Goal: Information Seeking & Learning: Learn about a topic

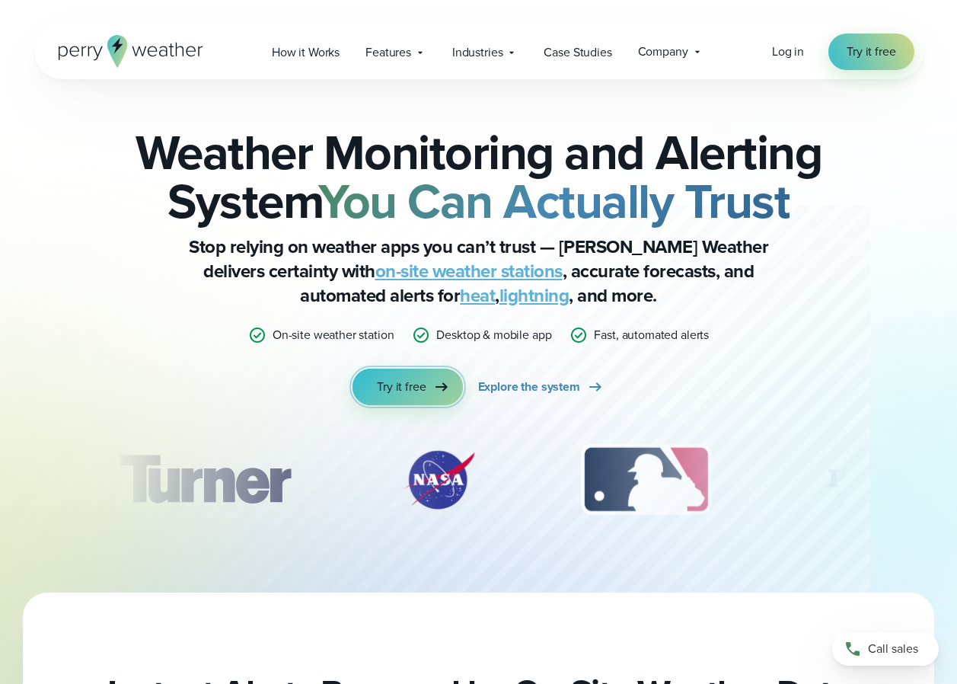
click at [450, 391] on link "Try it free" at bounding box center [408, 386] width 110 height 37
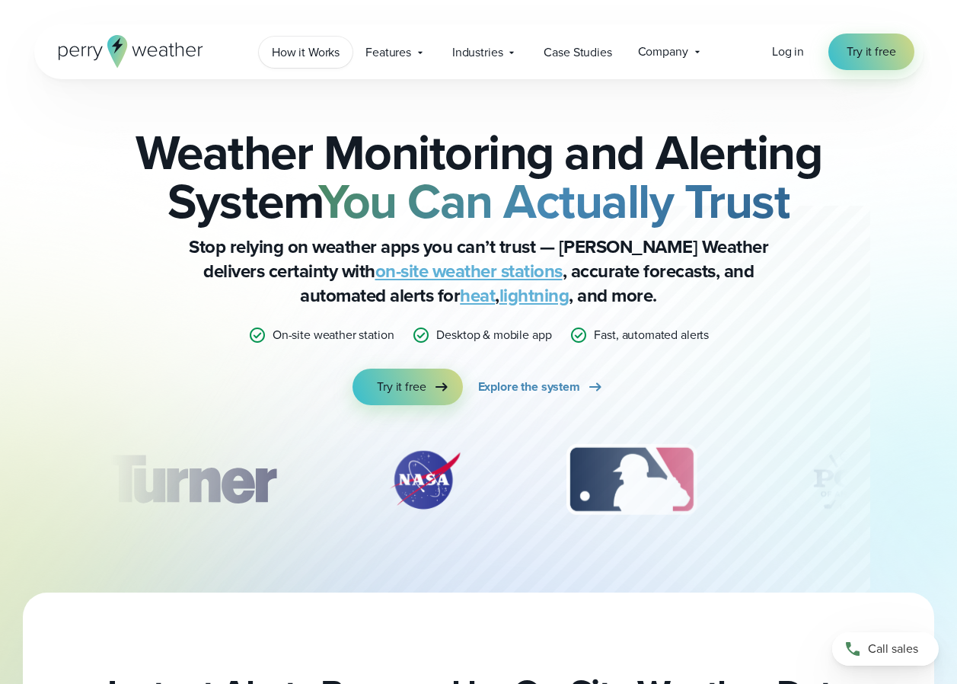
click at [289, 49] on span "How it Works" at bounding box center [306, 52] width 68 height 18
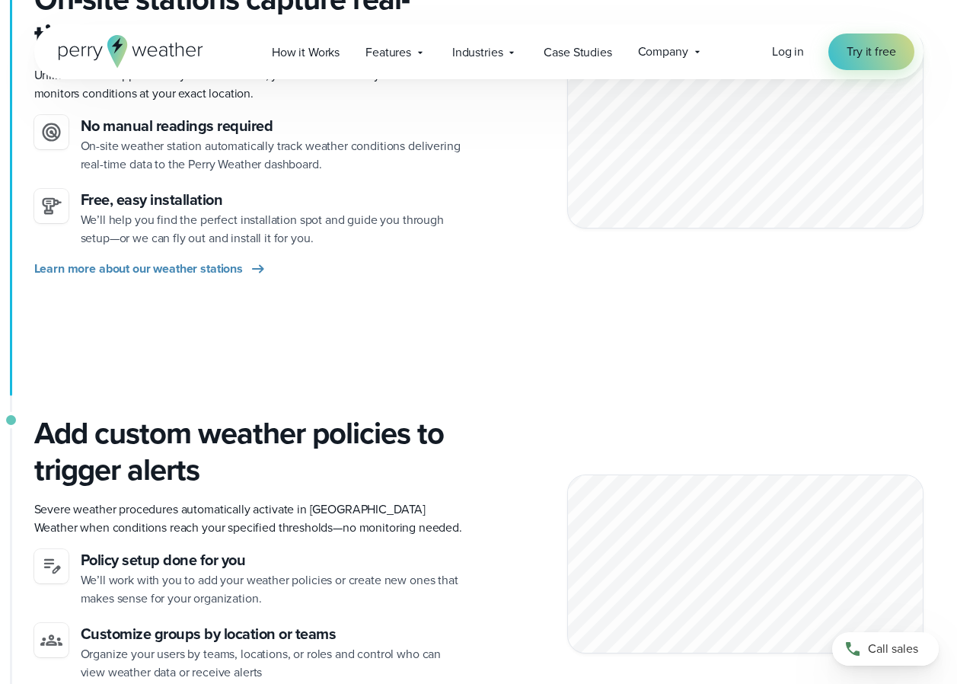
scroll to position [914, 0]
